Goal: Information Seeking & Learning: Compare options

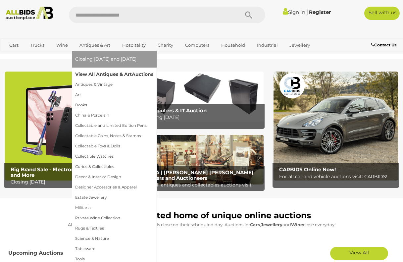
click at [98, 74] on link "View All Antiques & Art Auctions" at bounding box center [114, 74] width 78 height 10
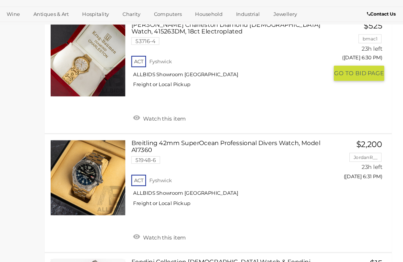
scroll to position [2846, 0]
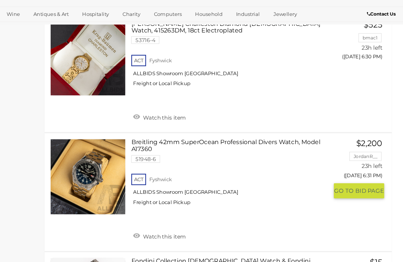
click at [94, 154] on link at bounding box center [127, 187] width 66 height 66
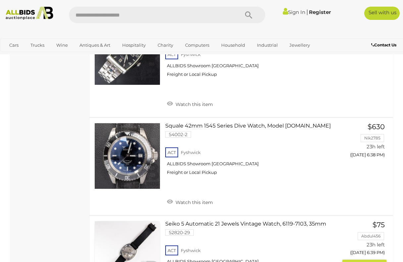
scroll to position [3610, 0]
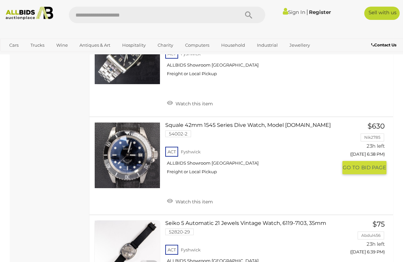
click at [131, 126] on link at bounding box center [127, 155] width 66 height 66
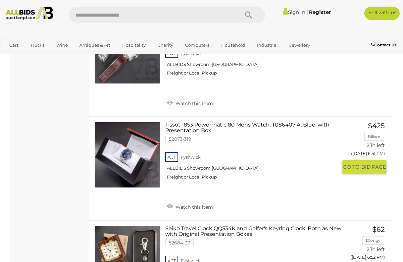
scroll to position [4935, 0]
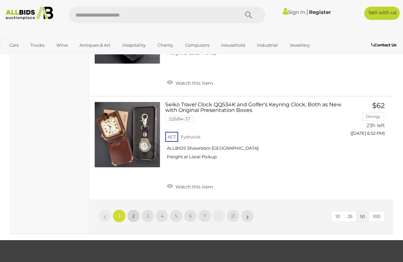
click at [132, 213] on span "2" at bounding box center [133, 216] width 3 height 6
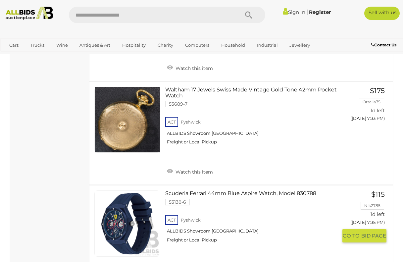
scroll to position [3717, 0]
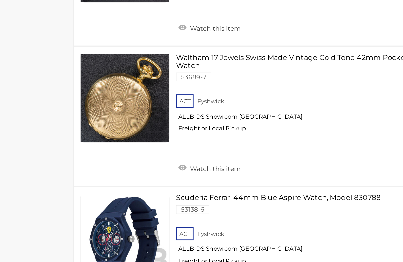
click at [170, 212] on link "Scuderia Ferrari 44mm Blue Aspire Watch, Model 830788 53138-6 ACT Fyshwick" at bounding box center [253, 240] width 167 height 57
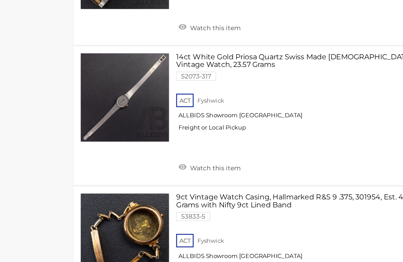
scroll to position [5050, 0]
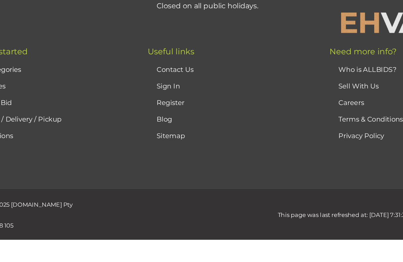
scroll to position [160, 0]
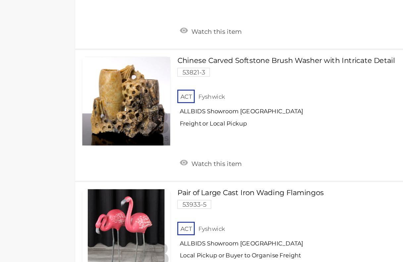
scroll to position [4553, 0]
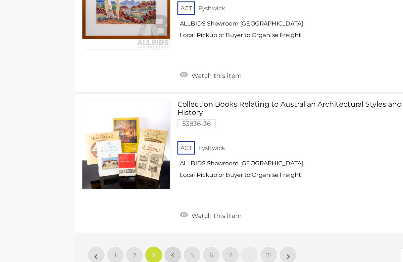
click at [155, 250] on link "4" at bounding box center [161, 256] width 13 height 13
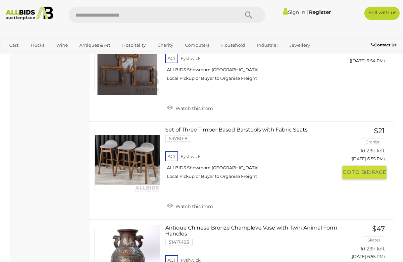
scroll to position [2676, 0]
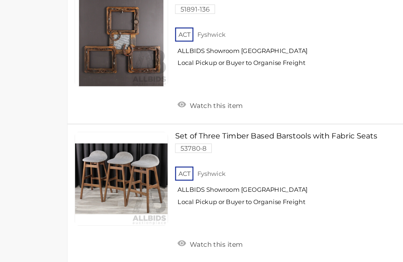
click at [109, 170] on link at bounding box center [127, 203] width 66 height 66
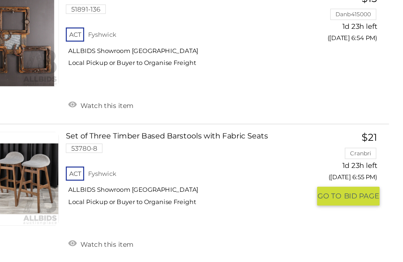
click at [94, 170] on link at bounding box center [127, 203] width 66 height 66
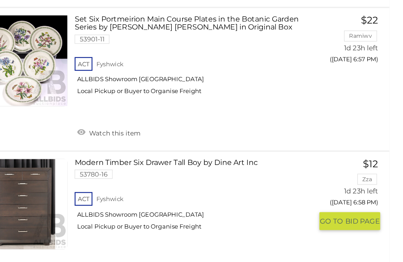
scroll to position [3374, 0]
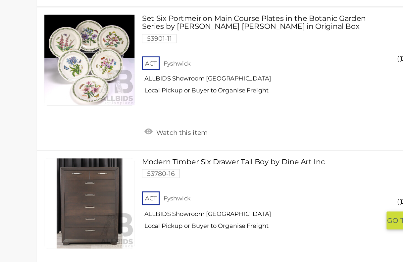
click at [94, 187] on link at bounding box center [127, 220] width 66 height 66
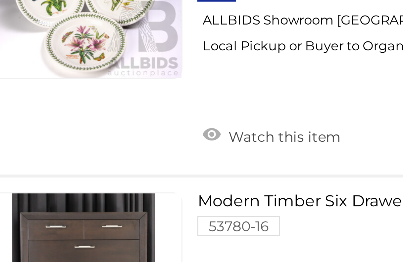
scroll to position [3459, 0]
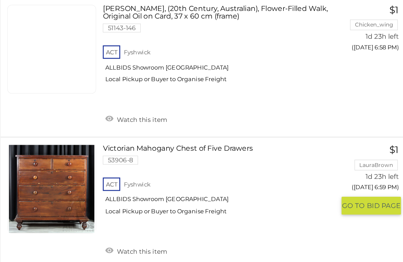
scroll to position [3734, 0]
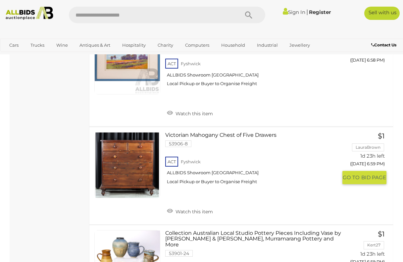
click at [140, 132] on link at bounding box center [127, 165] width 66 height 66
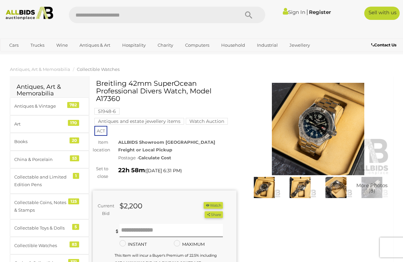
click at [305, 192] on img at bounding box center [300, 187] width 32 height 21
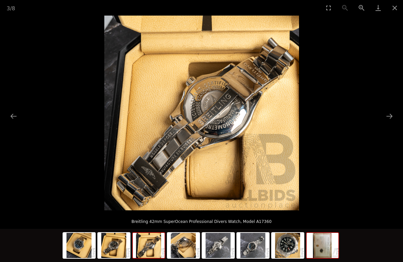
click at [324, 247] on img at bounding box center [323, 245] width 32 height 25
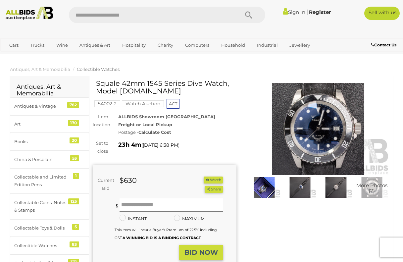
click at [299, 182] on img at bounding box center [300, 187] width 32 height 21
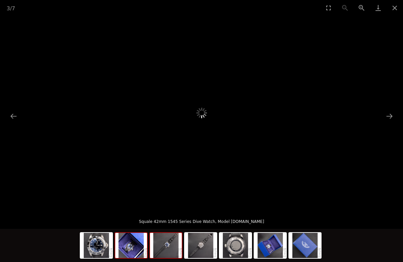
click at [130, 252] on img at bounding box center [131, 245] width 32 height 25
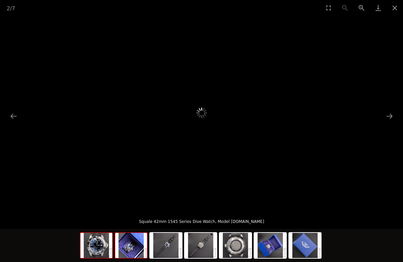
click at [95, 253] on img at bounding box center [96, 245] width 32 height 25
click at [13, 118] on button "Previous slide" at bounding box center [14, 116] width 14 height 13
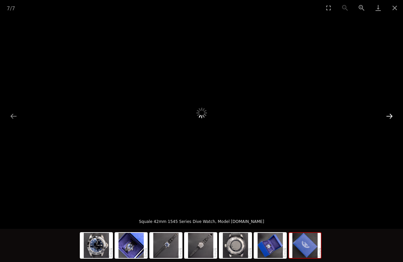
click at [390, 116] on button "Next slide" at bounding box center [389, 116] width 14 height 13
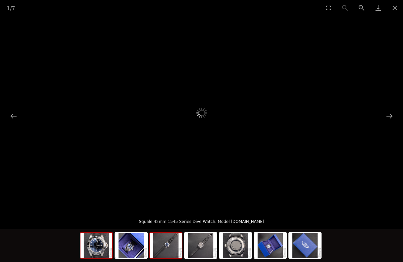
click at [171, 247] on img at bounding box center [166, 245] width 32 height 25
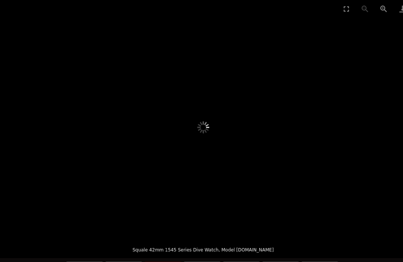
scroll to position [112, 0]
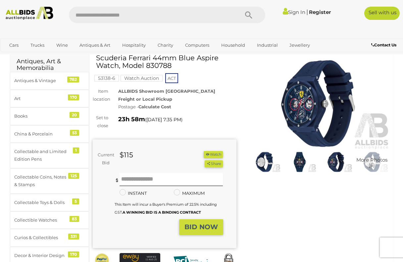
scroll to position [26, 0]
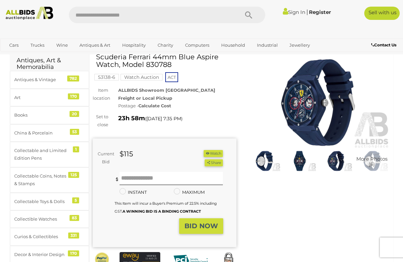
click at [300, 164] on img at bounding box center [300, 160] width 32 height 21
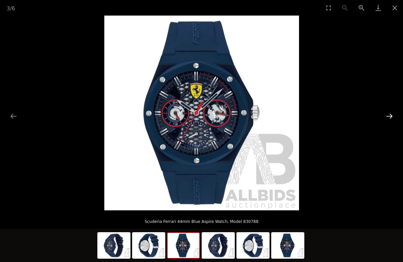
click at [390, 118] on button "Next slide" at bounding box center [389, 116] width 14 height 13
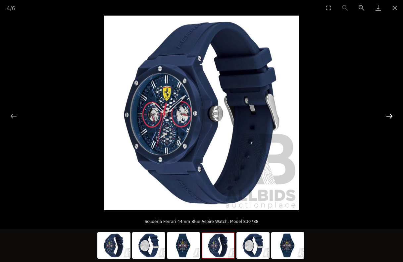
click at [390, 118] on button "Next slide" at bounding box center [389, 116] width 14 height 13
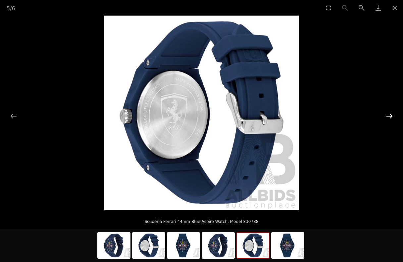
click at [390, 118] on button "Next slide" at bounding box center [389, 116] width 14 height 13
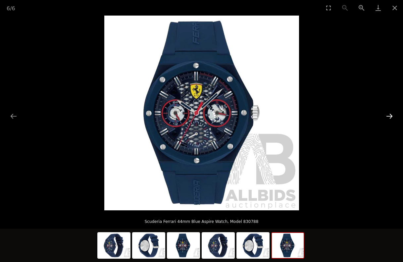
click at [390, 118] on button "Next slide" at bounding box center [389, 116] width 14 height 13
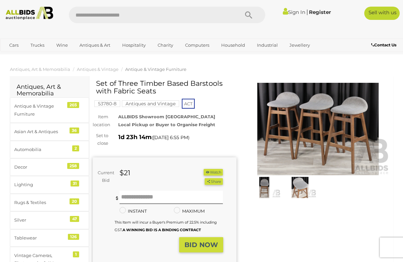
click at [298, 188] on img at bounding box center [300, 187] width 32 height 21
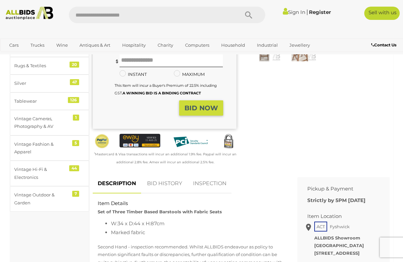
scroll to position [163, 0]
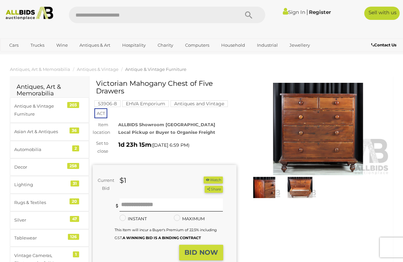
click at [306, 186] on img at bounding box center [300, 187] width 32 height 21
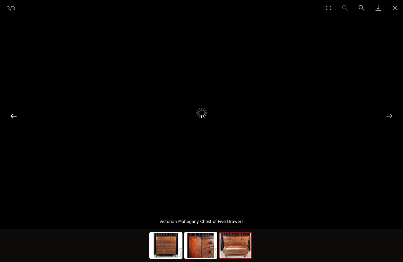
click at [10, 114] on button "Previous slide" at bounding box center [14, 116] width 14 height 13
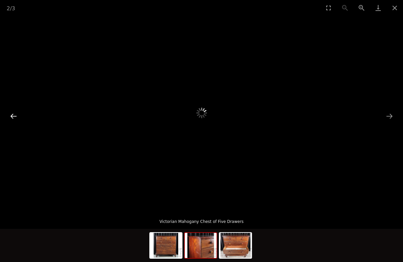
click at [14, 116] on button "Previous slide" at bounding box center [14, 116] width 14 height 13
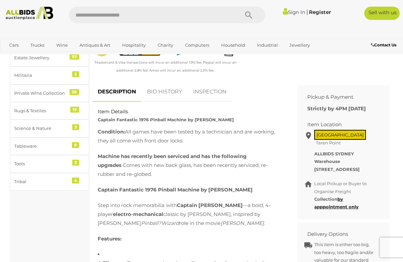
scroll to position [266, 0]
